Goal: Task Accomplishment & Management: Manage account settings

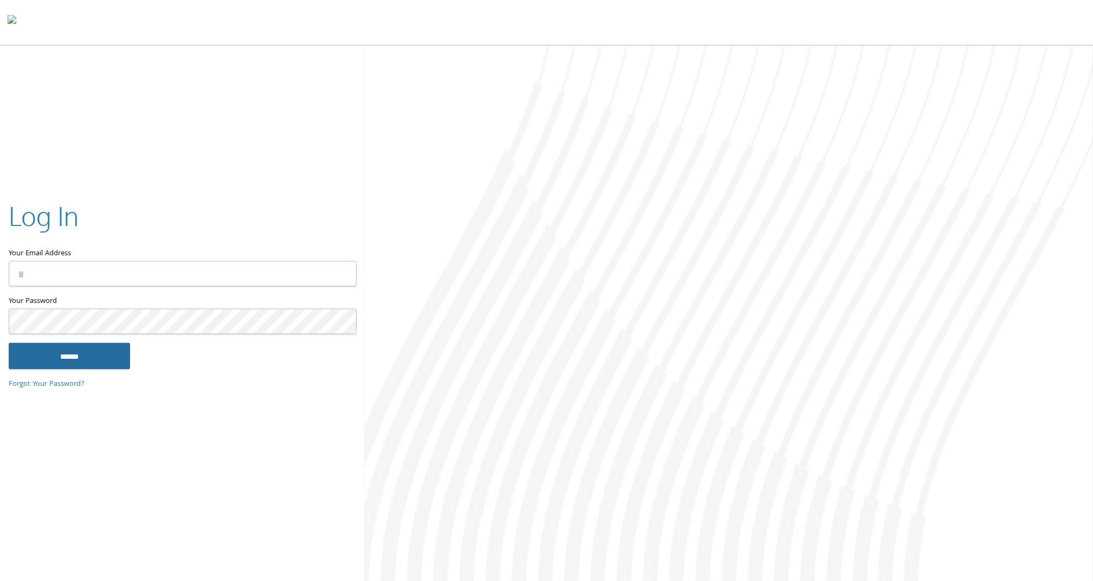
type input "**********"
click at [90, 361] on input "******" at bounding box center [69, 356] width 121 height 26
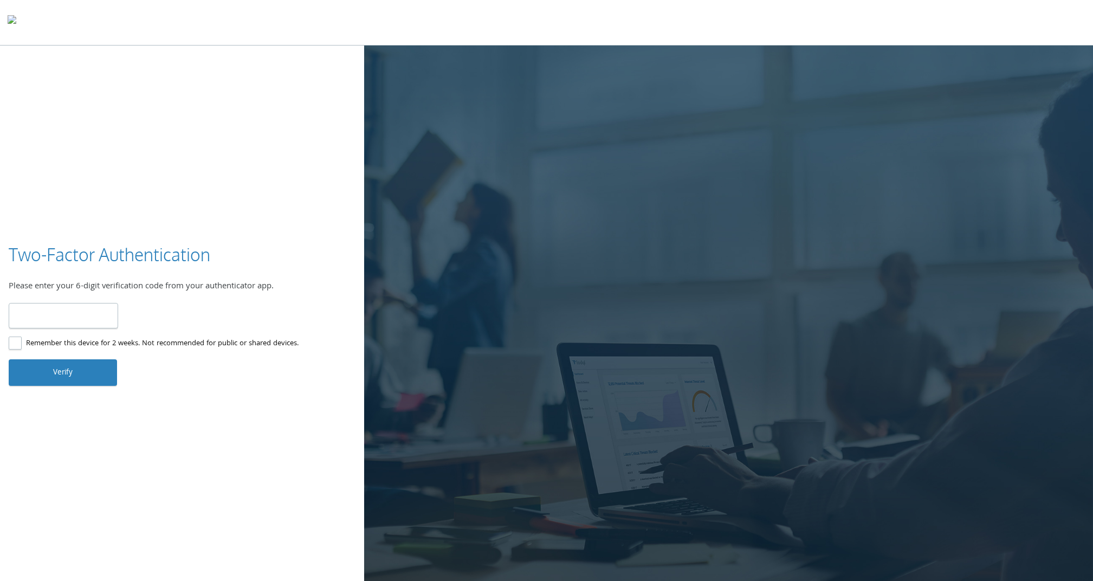
type input "******"
